Goal: Ask a question: Seek information or help from site administrators or community

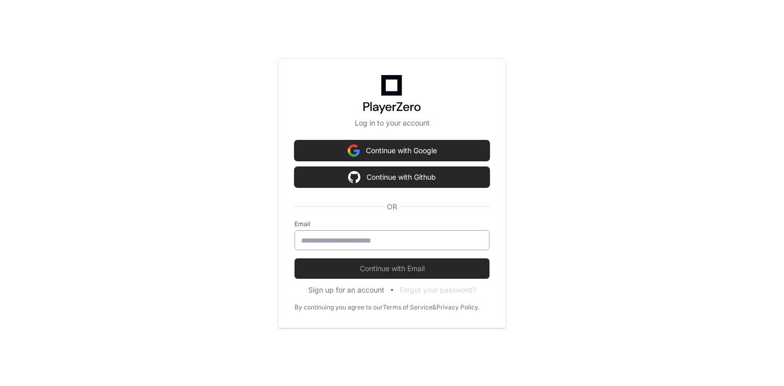
click at [366, 245] on div at bounding box center [392, 240] width 195 height 20
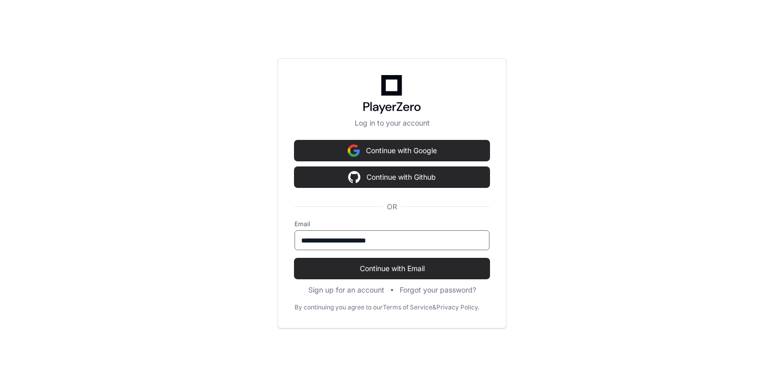
type input "**********"
click at [295, 258] on button "Continue with Email" at bounding box center [392, 268] width 195 height 20
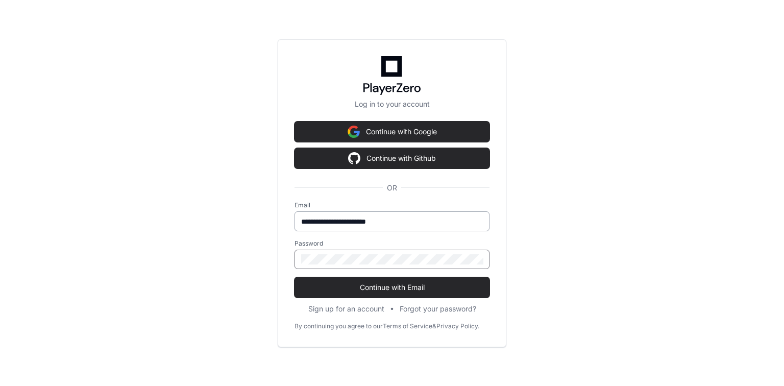
click at [295, 277] on button "Continue with Email" at bounding box center [392, 287] width 195 height 20
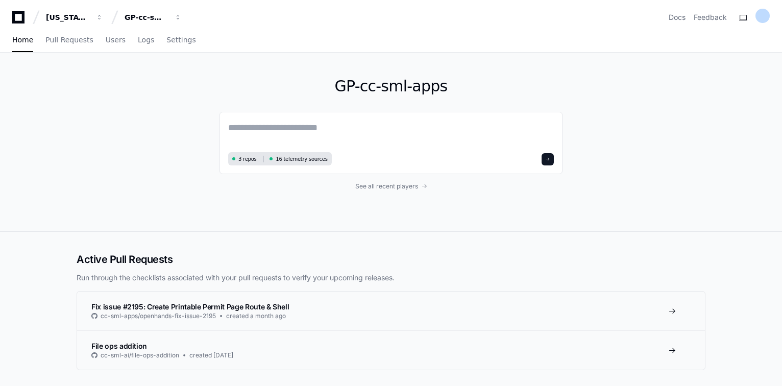
click at [329, 108] on div "GP-cc-sml-apps 3 repos 16 telemetry sources See all recent players" at bounding box center [391, 142] width 343 height 179
click at [321, 126] on textarea at bounding box center [391, 134] width 326 height 29
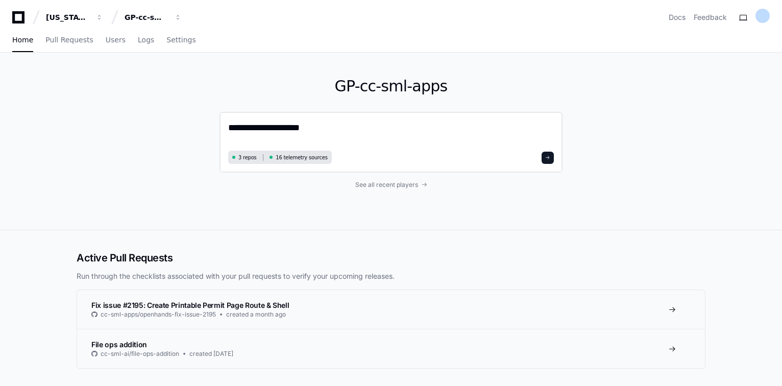
type textarea "**********"
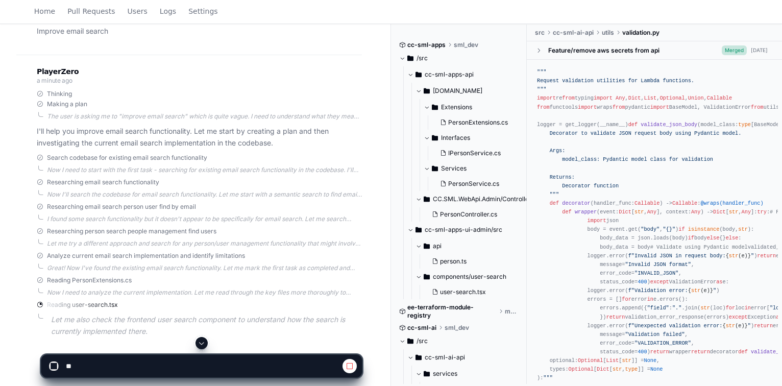
scroll to position [165, 0]
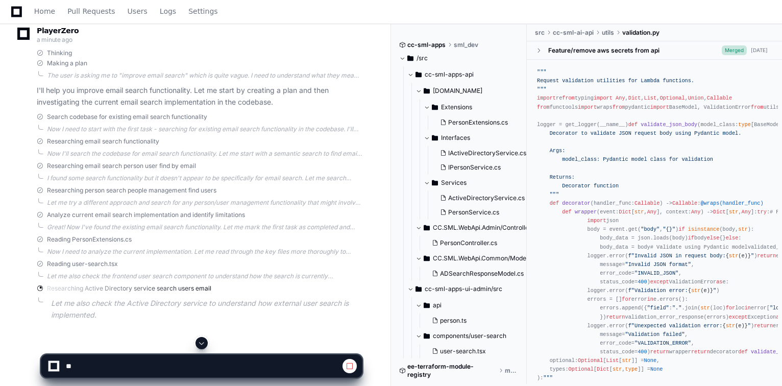
click at [203, 339] on span at bounding box center [202, 343] width 8 height 8
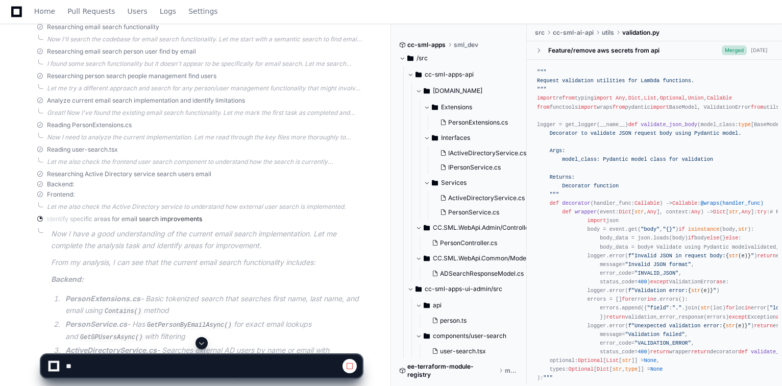
scroll to position [354, 0]
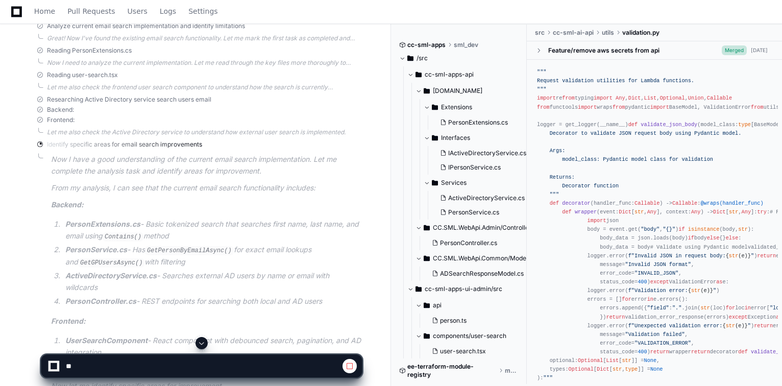
click at [199, 342] on span at bounding box center [202, 343] width 8 height 8
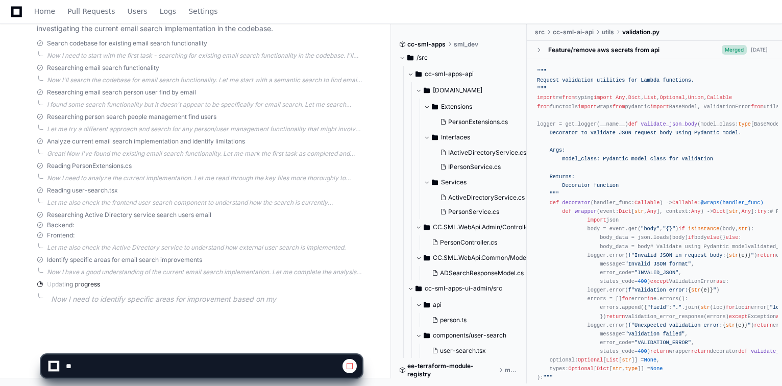
scroll to position [250, 0]
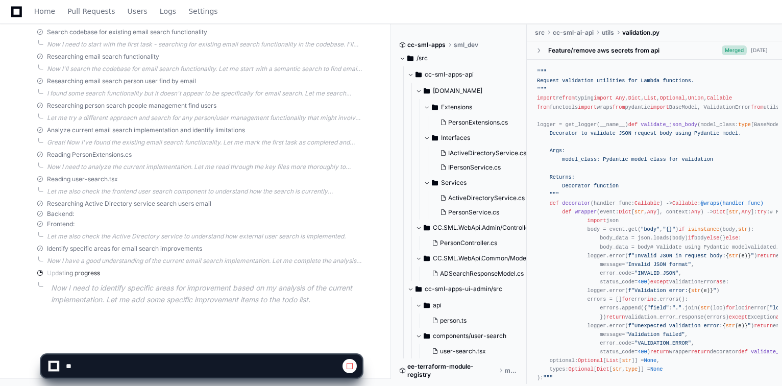
click at [345, 367] on button at bounding box center [350, 366] width 14 height 14
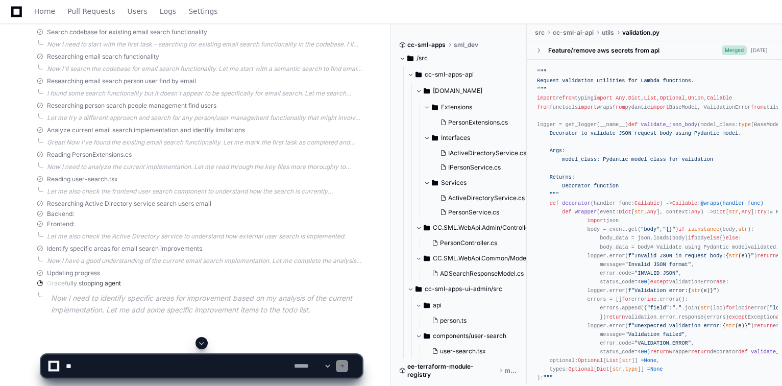
click at [106, 370] on textarea at bounding box center [178, 366] width 228 height 22
paste textarea "**********"
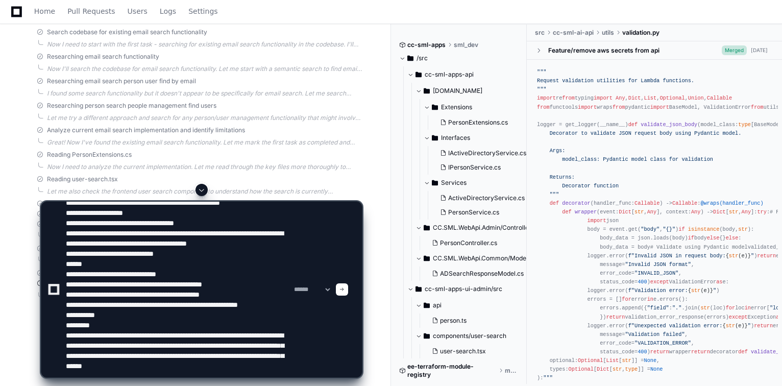
scroll to position [64, 0]
type textarea "**********"
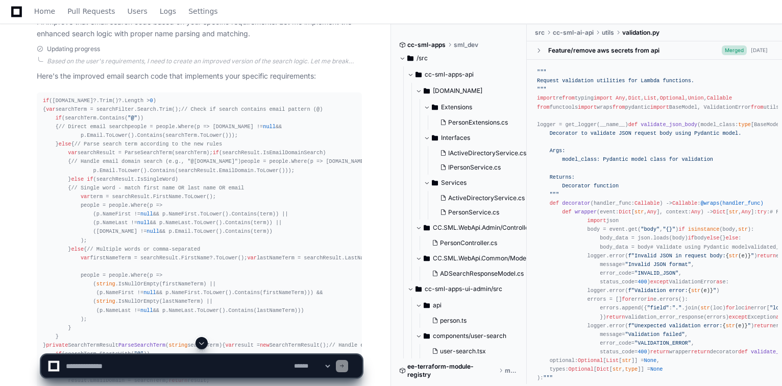
scroll to position [863, 0]
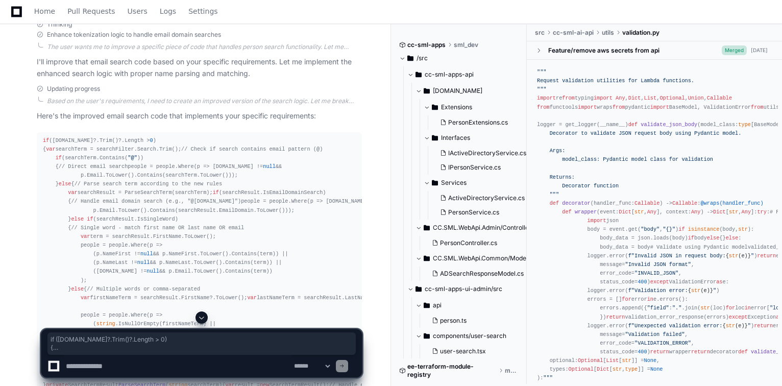
drag, startPoint x: 38, startPoint y: 137, endPoint x: 183, endPoint y: 286, distance: 207.6
click at [183, 286] on pre "if ([DOMAIN_NAME]?.Trim()?.Length > 0 ) { var searchTerm = searchFilter.Search.…" at bounding box center [199, 372] width 325 height 480
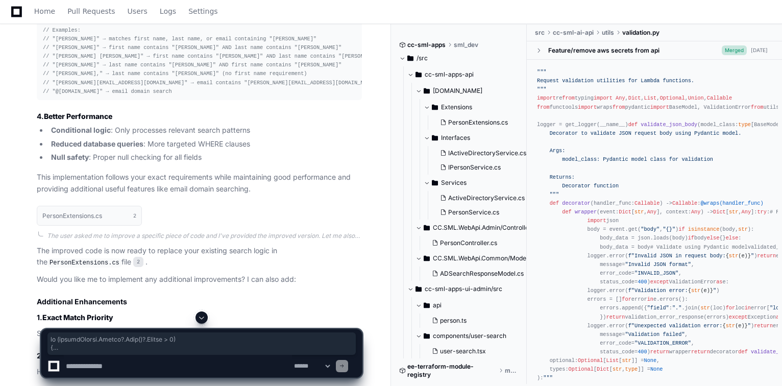
scroll to position [1666, 0]
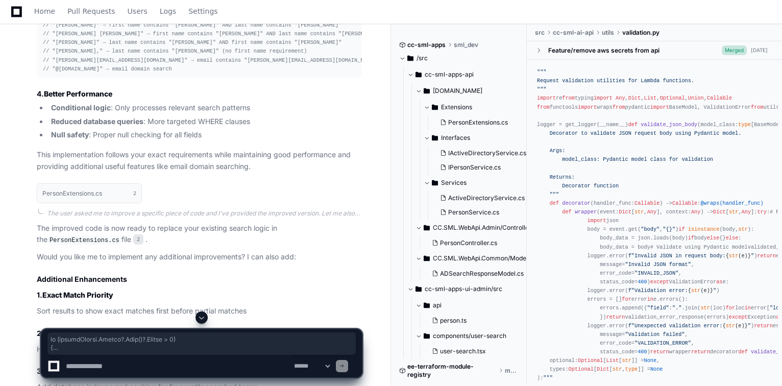
copy div "if ([DOMAIN_NAME]?.Trim()?.Length > 0 ) { var searchTerm = searchFilter.Search.…"
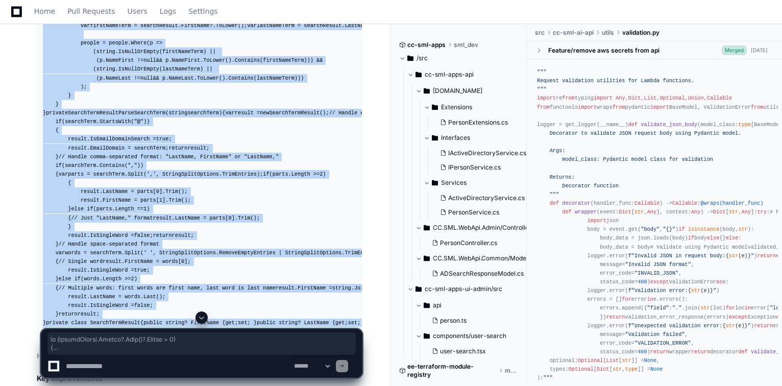
scroll to position [1257, 0]
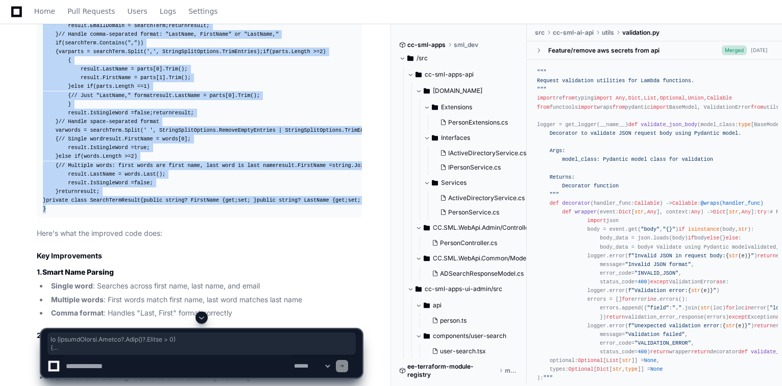
copy div "if ([DOMAIN_NAME]?.Trim()?.Length > 0 ) { var searchTerm = searchFilter.Search.…"
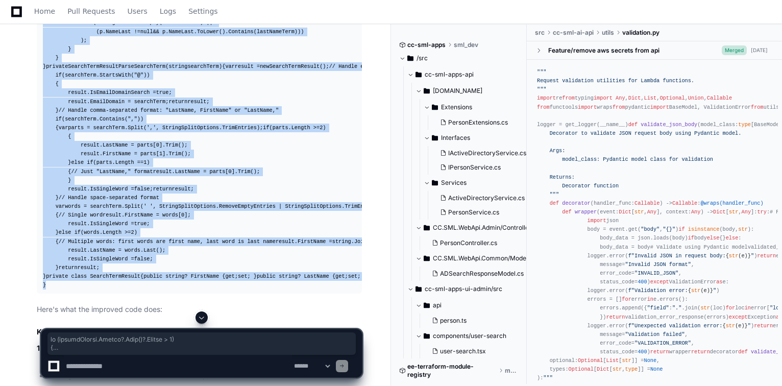
scroll to position [1298, 0]
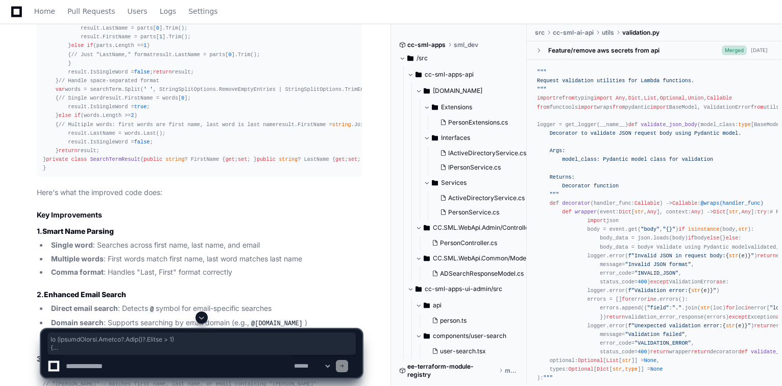
drag, startPoint x: 45, startPoint y: 125, endPoint x: 121, endPoint y: 123, distance: 76.6
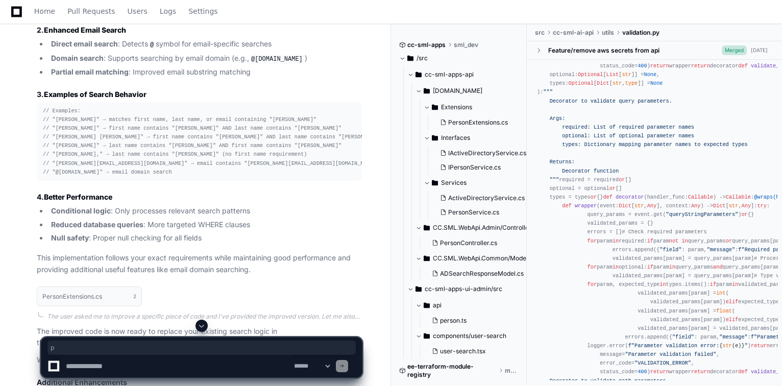
scroll to position [1674, 0]
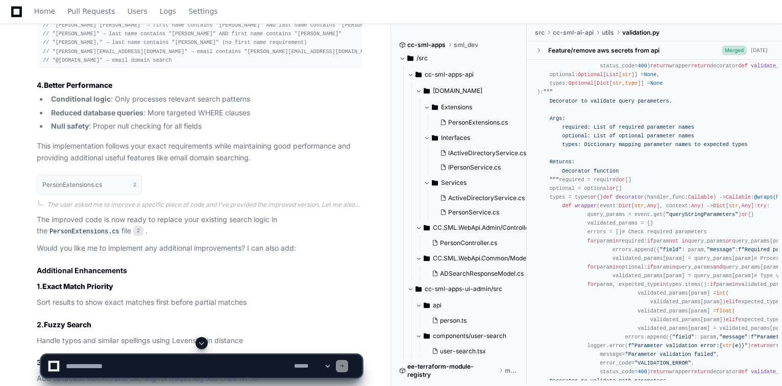
scroll to position [1552, 0]
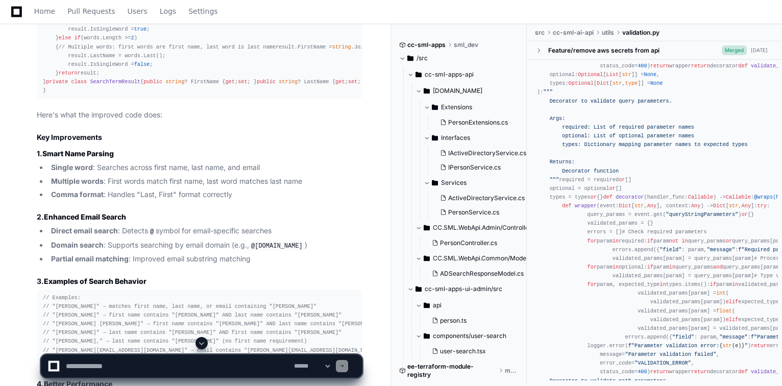
scroll to position [1348, 0]
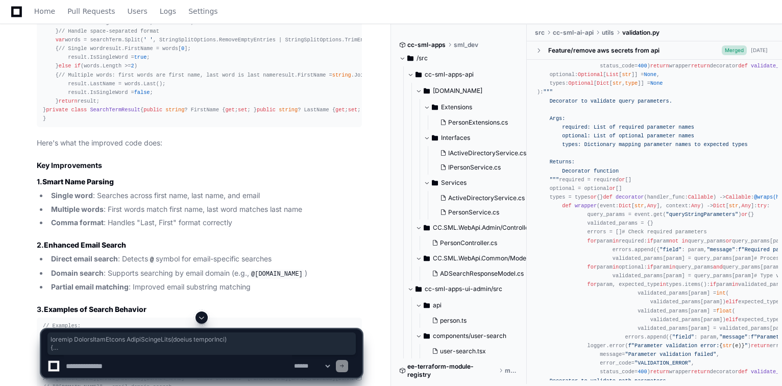
drag, startPoint x: 44, startPoint y: 65, endPoint x: 118, endPoint y: 317, distance: 262.3
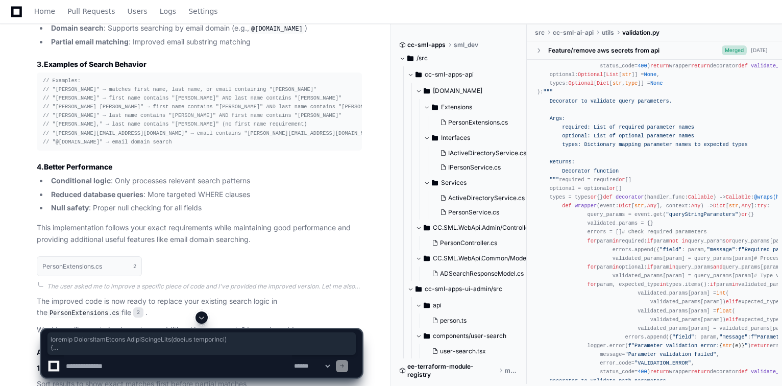
scroll to position [1715, 0]
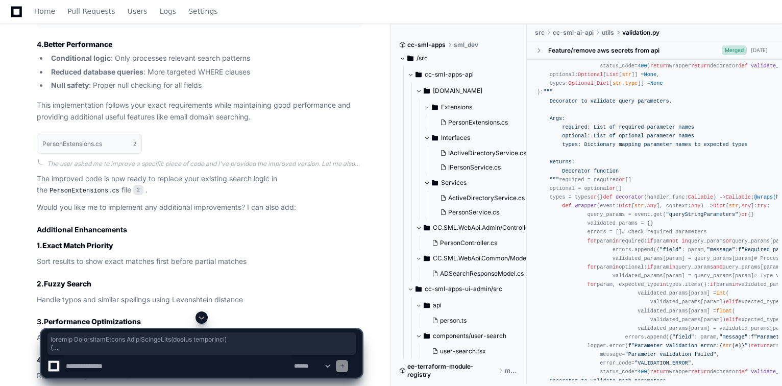
copy div "private SearchTermResult ParseSearchTerm ( string searchTerm ) { var result = n…"
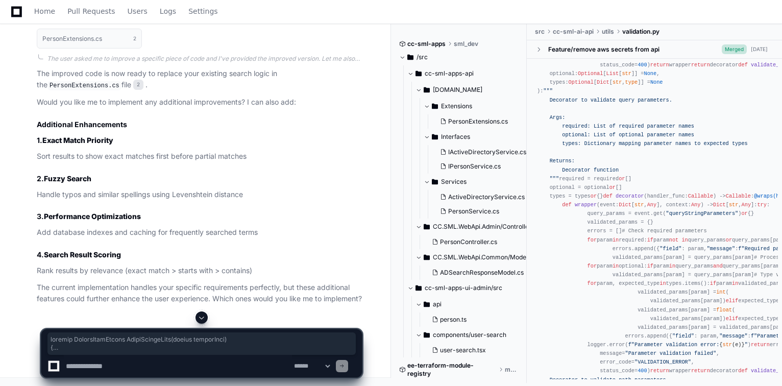
scroll to position [2042, 0]
drag, startPoint x: 40, startPoint y: 87, endPoint x: 199, endPoint y: 153, distance: 171.6
copy div "// Examples: // "[PERSON_NAME]" → matches first name, last name, or email conta…"
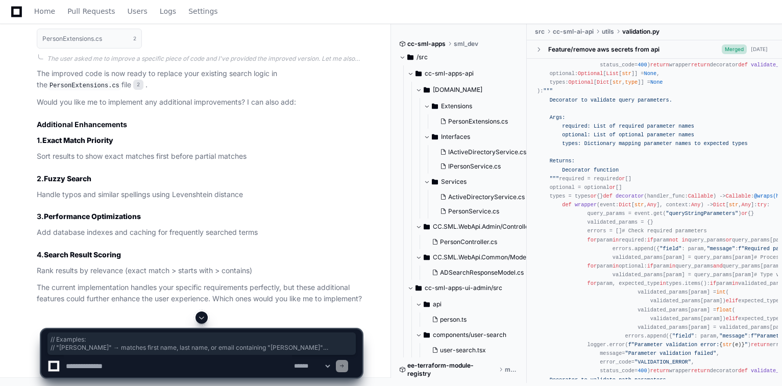
scroll to position [2205, 0]
click at [125, 370] on textarea at bounding box center [178, 366] width 228 height 22
type textarea "**********"
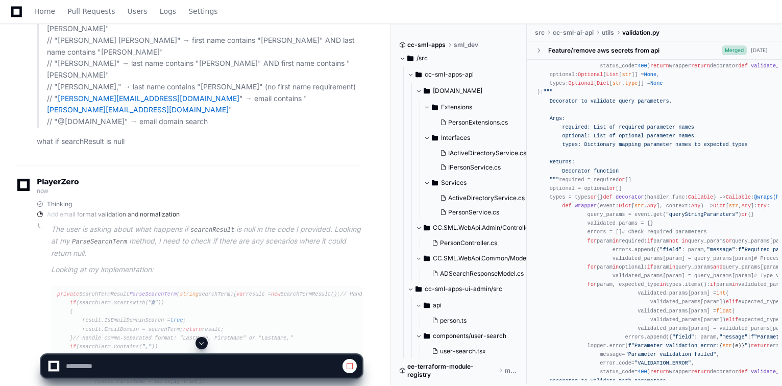
click at [207, 345] on button at bounding box center [202, 343] width 12 height 12
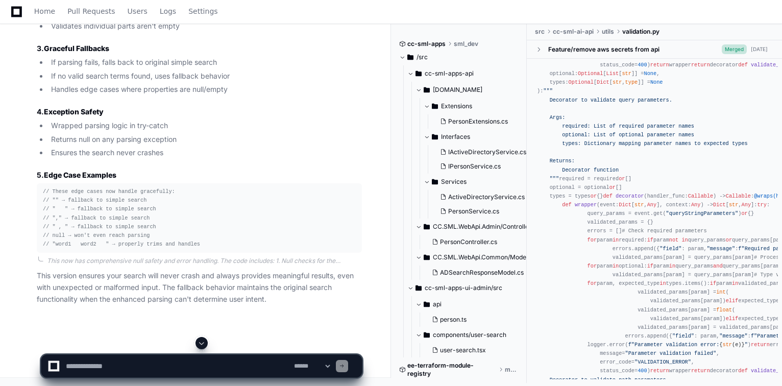
scroll to position [3685, 0]
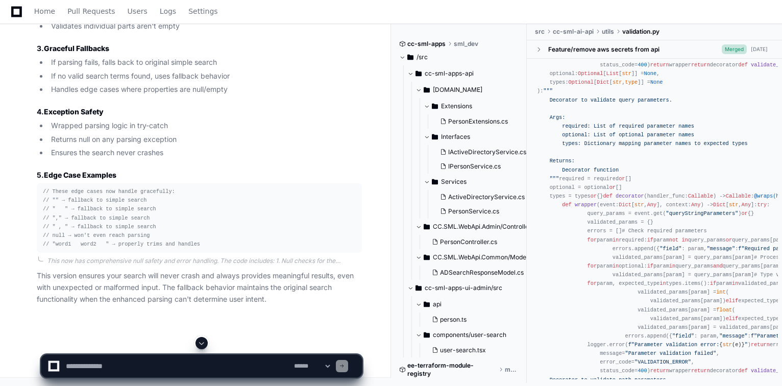
scroll to position [3603, 0]
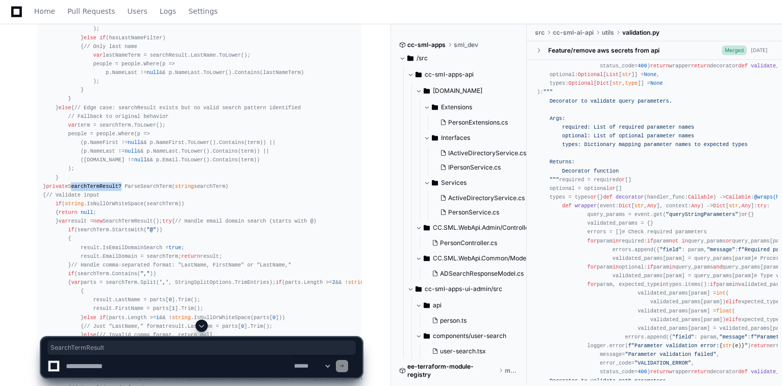
scroll to position [2950, 0]
